Goal: Task Accomplishment & Management: Use online tool/utility

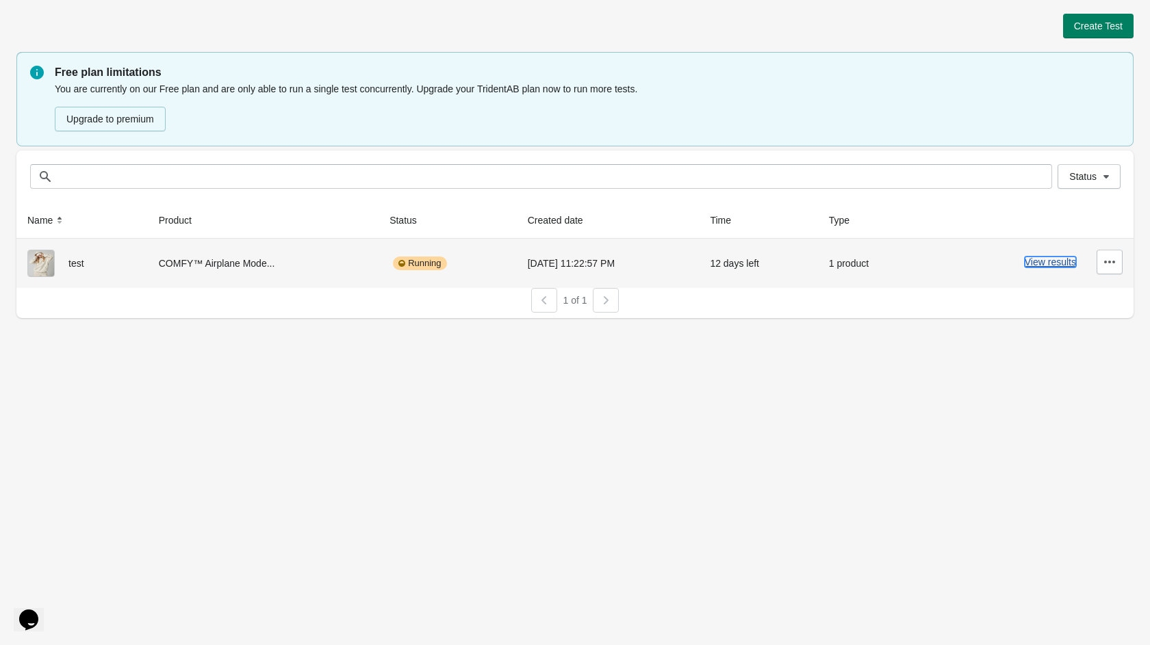
click at [1049, 259] on button "View results" at bounding box center [1050, 262] width 51 height 11
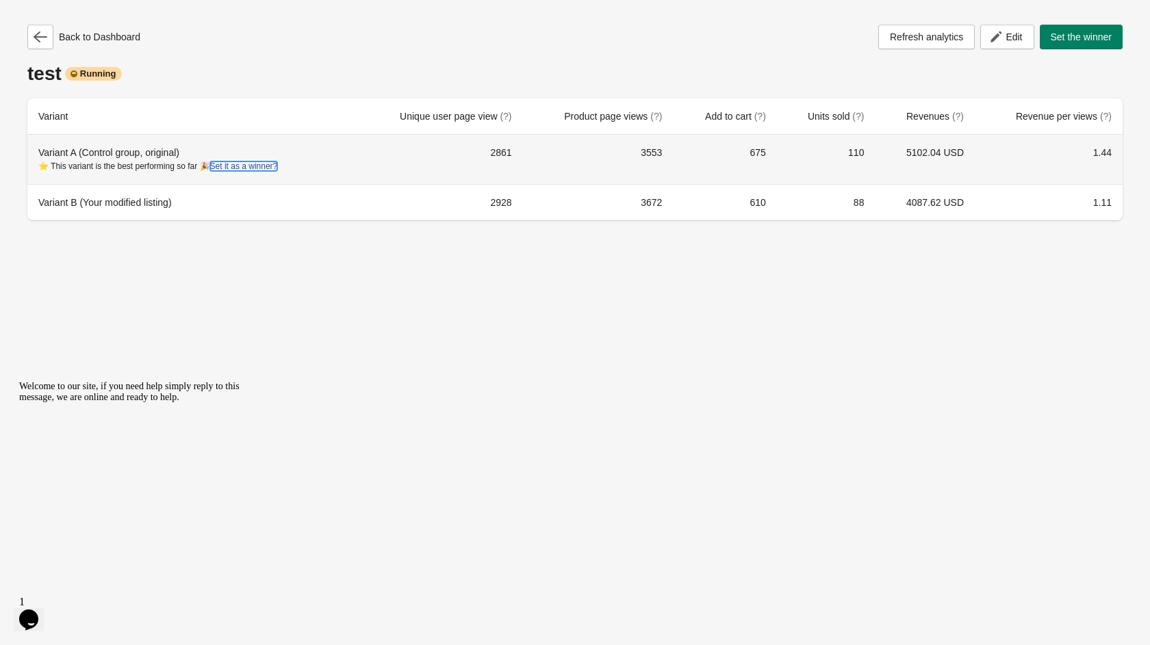
click at [261, 171] on button "Set it as a winner?" at bounding box center [244, 167] width 68 height 10
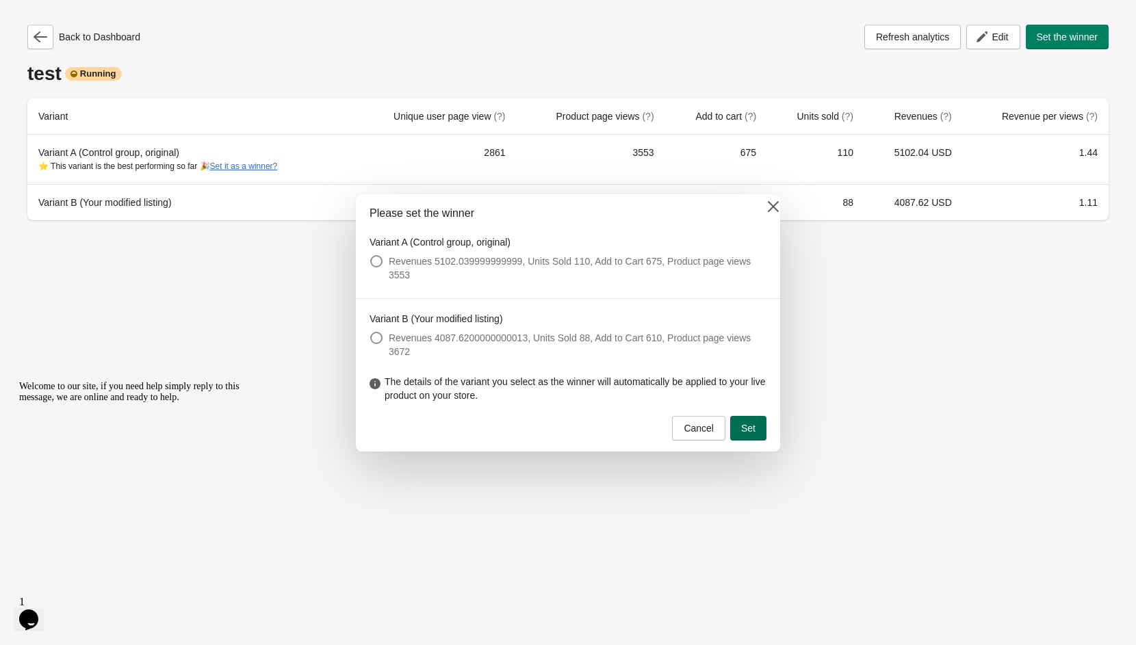
click at [752, 423] on button "Set" at bounding box center [748, 428] width 36 height 25
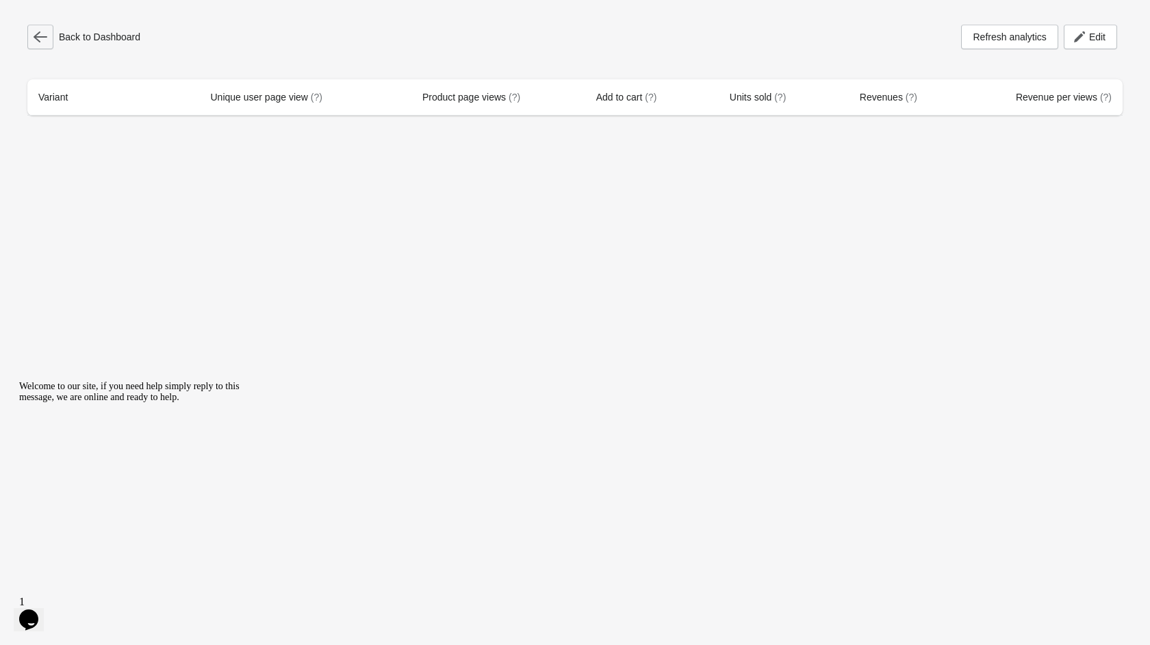
click at [35, 36] on icon "button" at bounding box center [41, 36] width 14 height 11
